Goal: Information Seeking & Learning: Learn about a topic

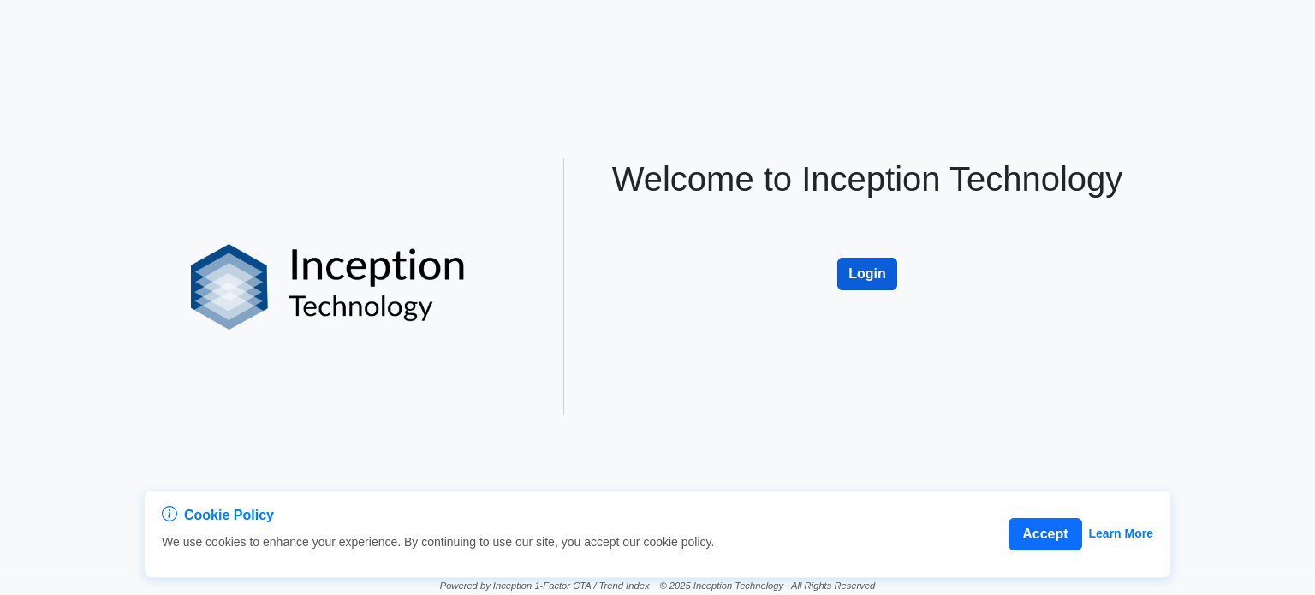
click at [843, 268] on button "Login" at bounding box center [867, 274] width 60 height 33
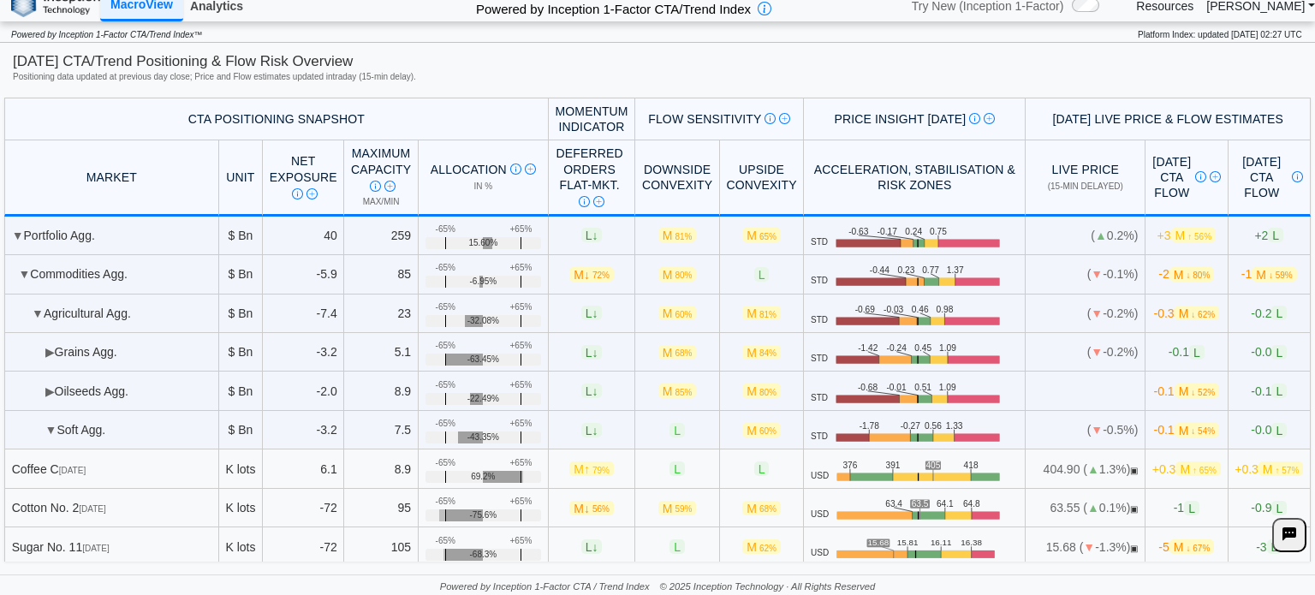
click at [232, 9] on link "Analytics" at bounding box center [216, 5] width 67 height 29
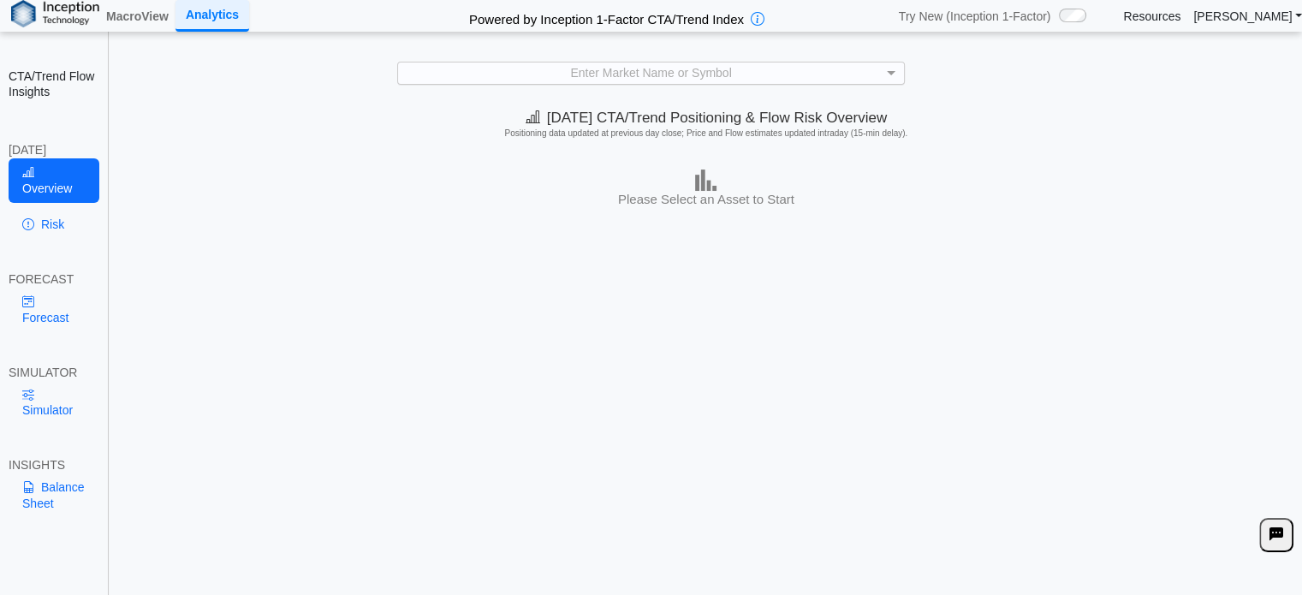
click at [589, 78] on div "Enter Market Name or Symbol" at bounding box center [650, 73] width 505 height 21
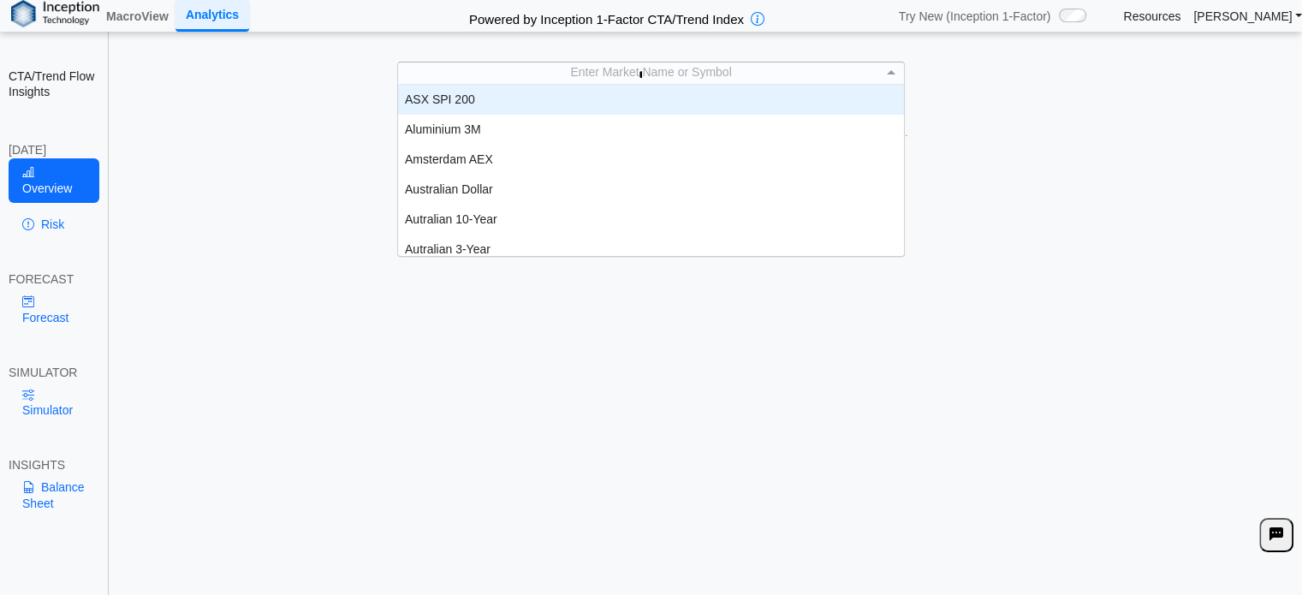
scroll to position [14, 14]
type input "**"
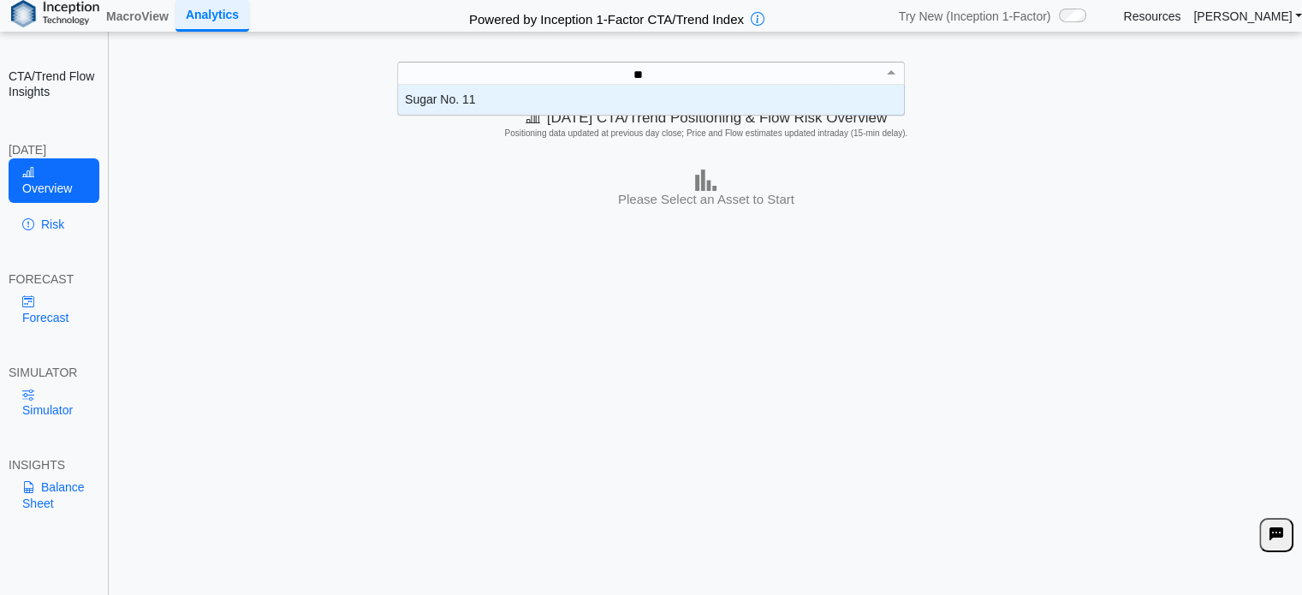
click at [551, 105] on div "Sugar No. 11" at bounding box center [651, 100] width 506 height 30
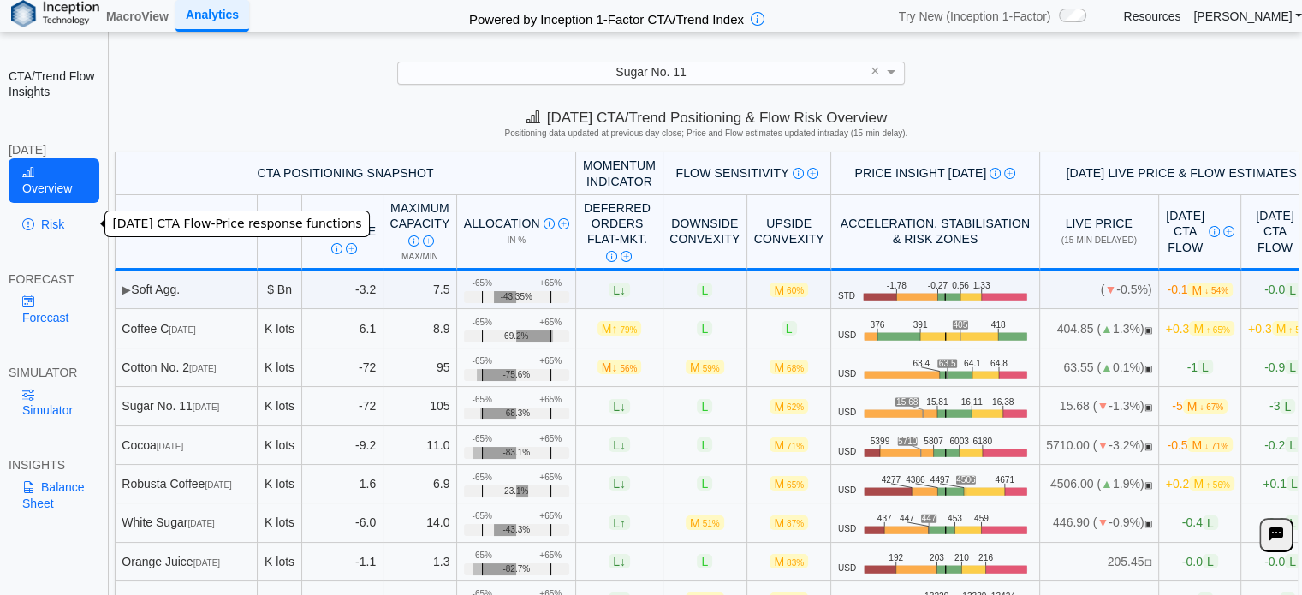
click at [40, 227] on link "Risk" at bounding box center [54, 224] width 91 height 29
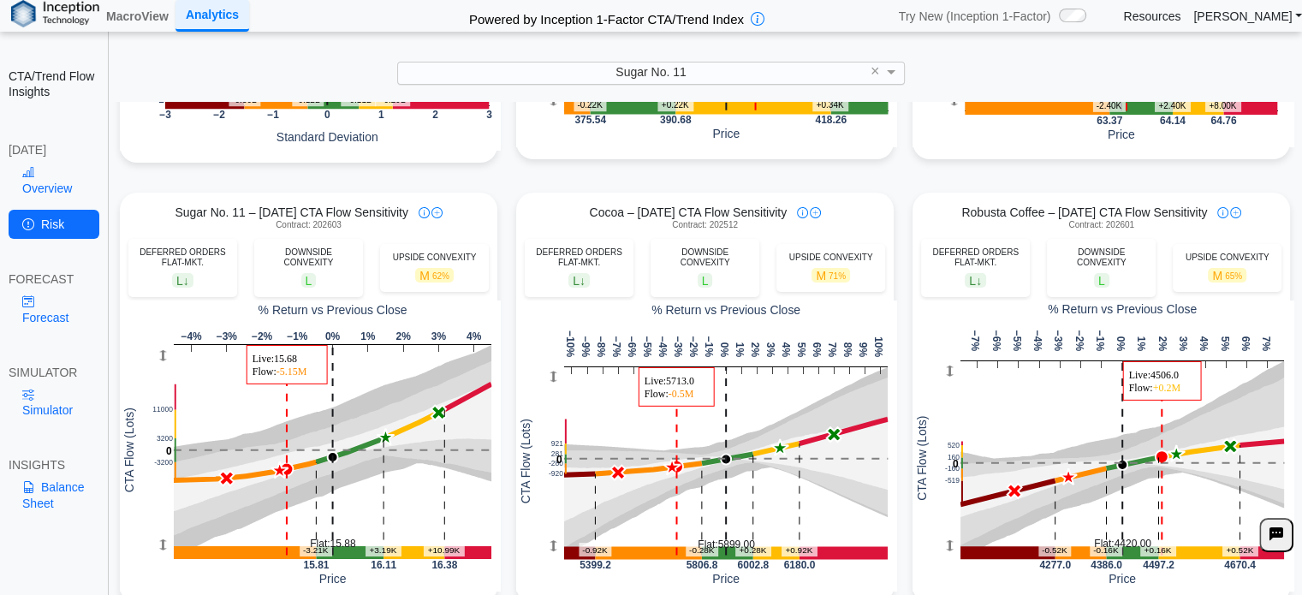
scroll to position [514, 0]
